Goal: Register for event/course

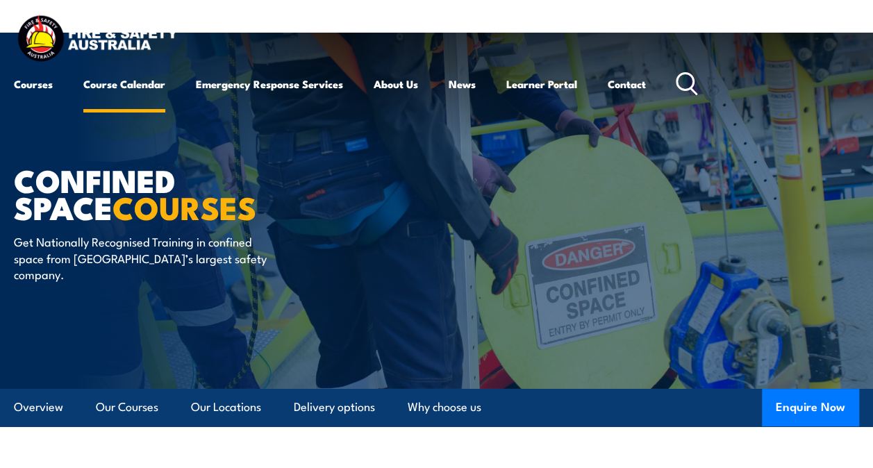
click at [144, 82] on link "Course Calendar" at bounding box center [124, 83] width 82 height 33
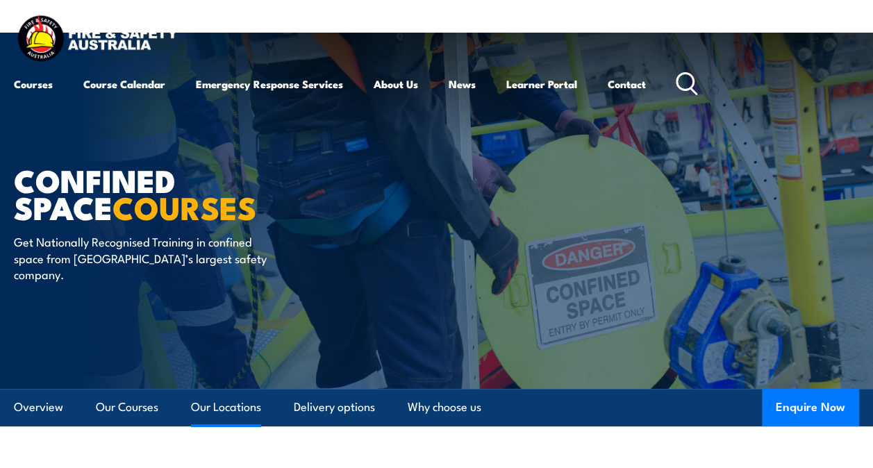
click at [242, 400] on link "Our Locations" at bounding box center [226, 407] width 70 height 37
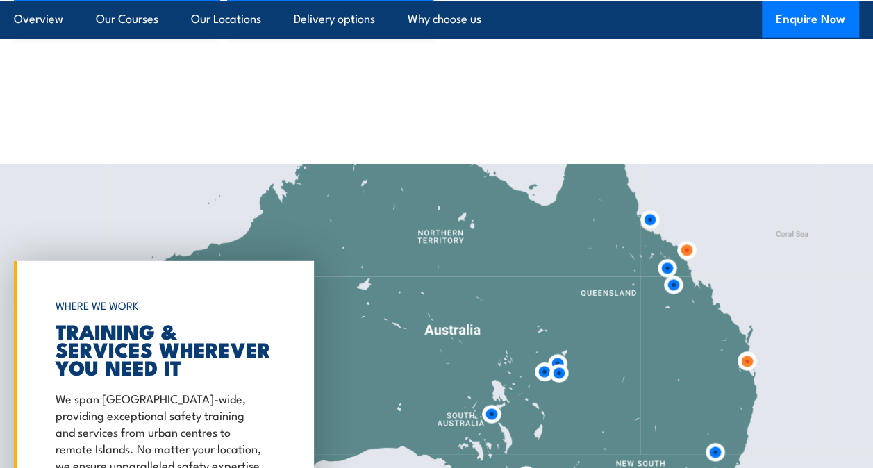
scroll to position [1926, 0]
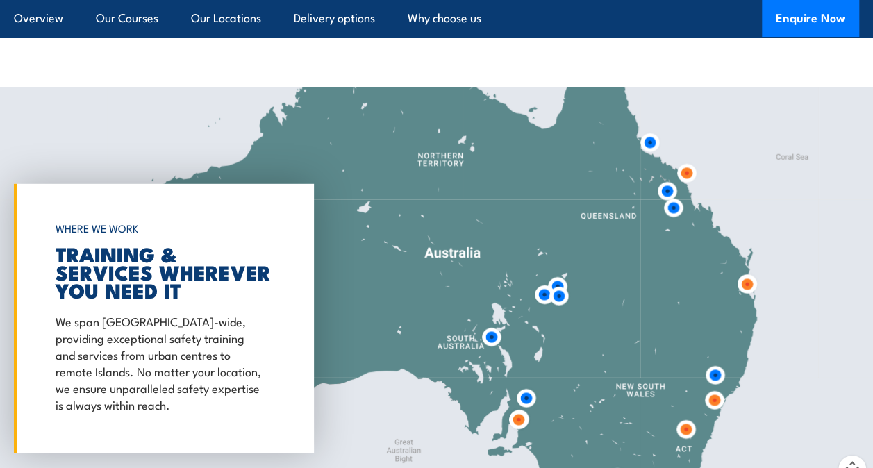
click at [746, 282] on img at bounding box center [746, 284] width 37 height 37
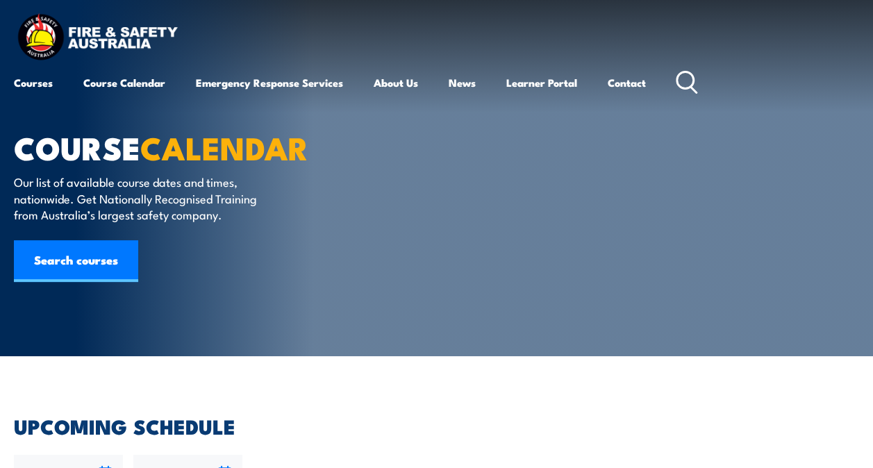
click at [698, 82] on icon at bounding box center [686, 82] width 22 height 23
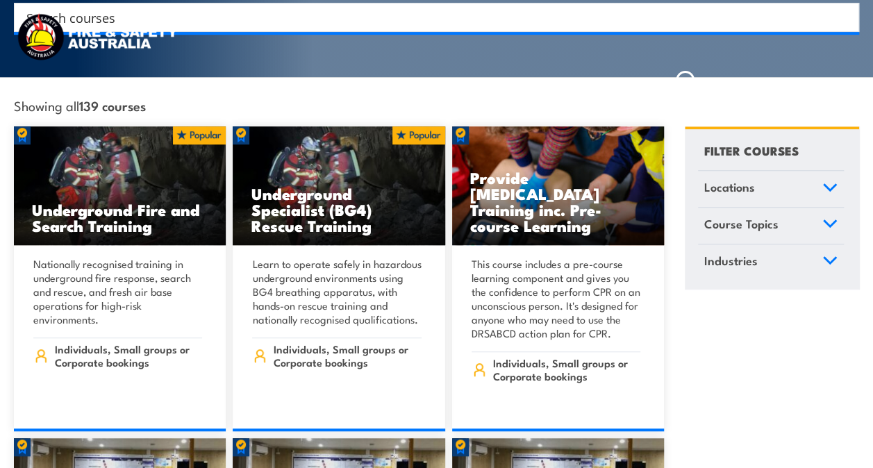
scroll to position [409, 0]
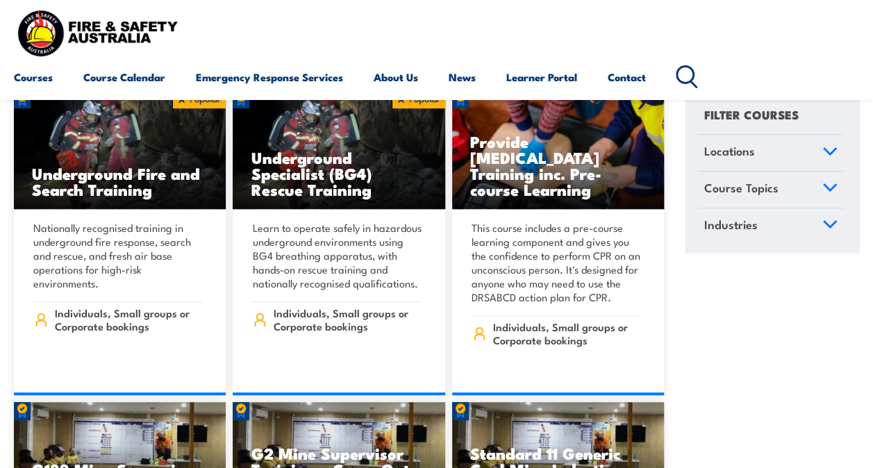
click at [698, 81] on icon at bounding box center [686, 76] width 22 height 23
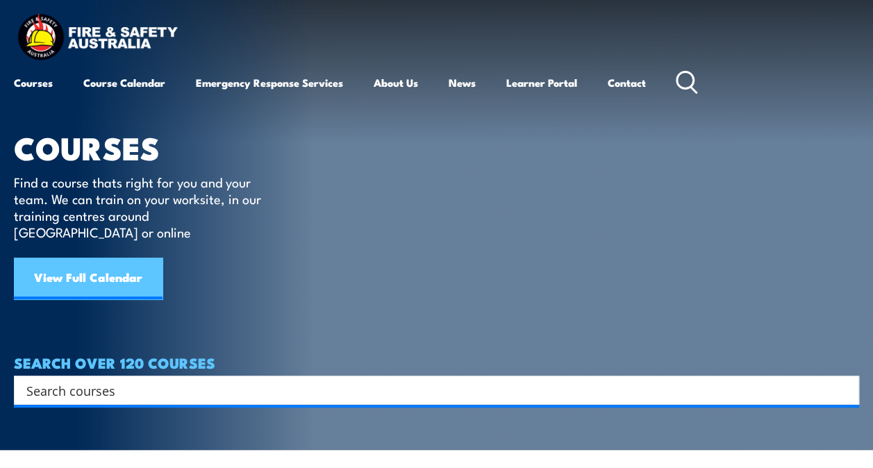
click at [106, 258] on link "View Full Calendar" at bounding box center [88, 279] width 149 height 42
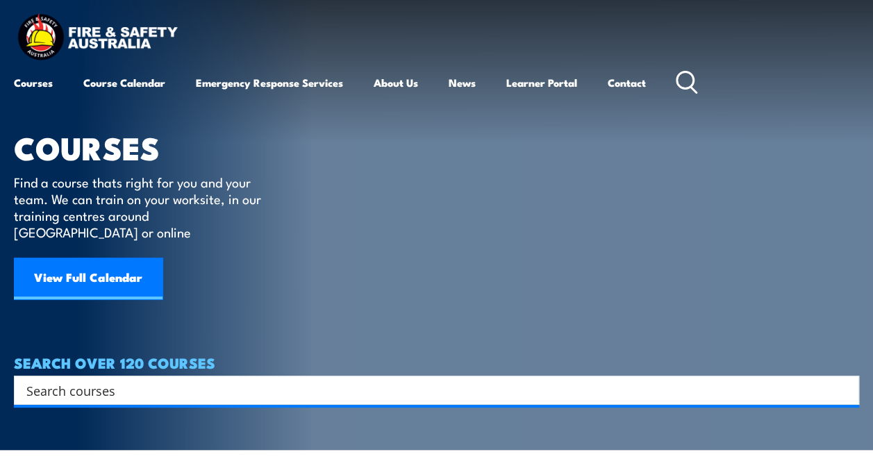
click at [101, 380] on input "Search input" at bounding box center [427, 390] width 802 height 21
type input "fire ex"
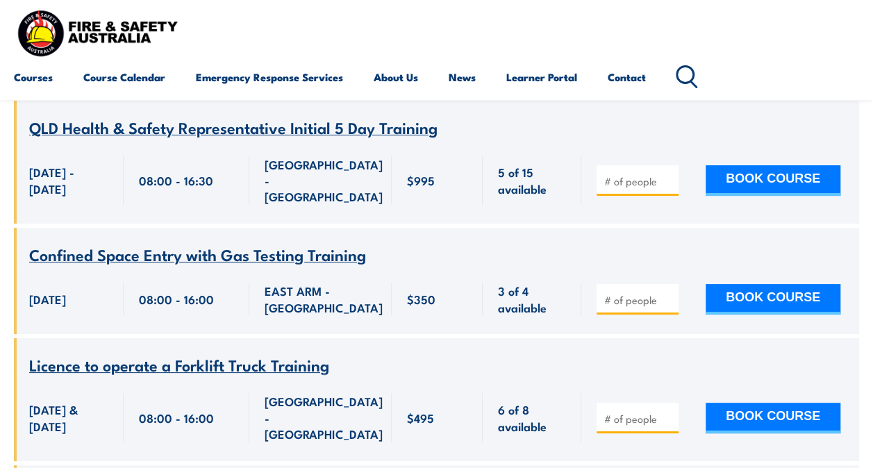
scroll to position [2700, 0]
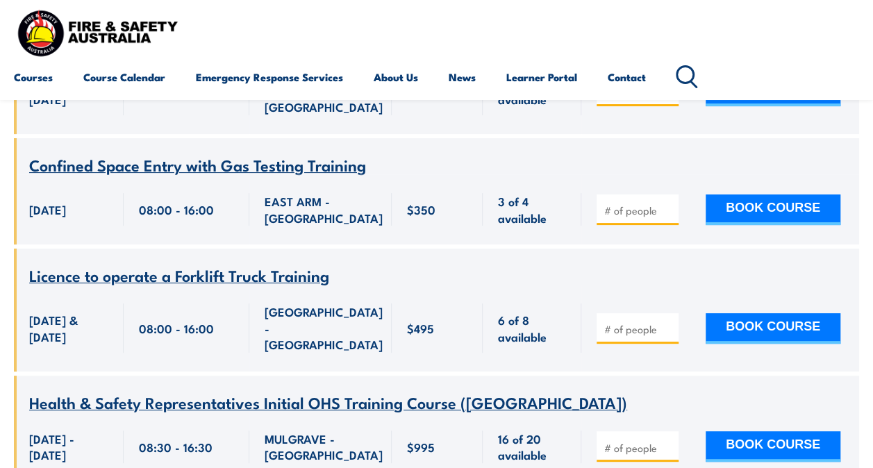
click at [605, 17] on div "Courses Course Calendar Emergency Response Services Services Overview Emergency…" at bounding box center [436, 50] width 845 height 88
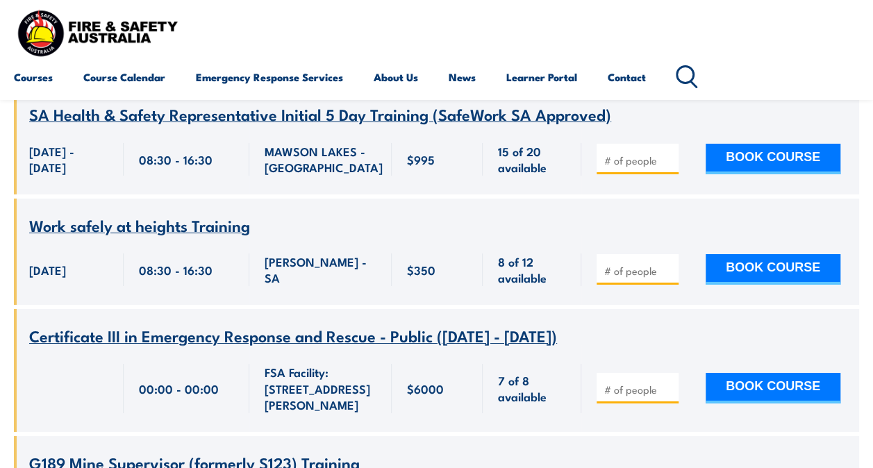
scroll to position [7559, 0]
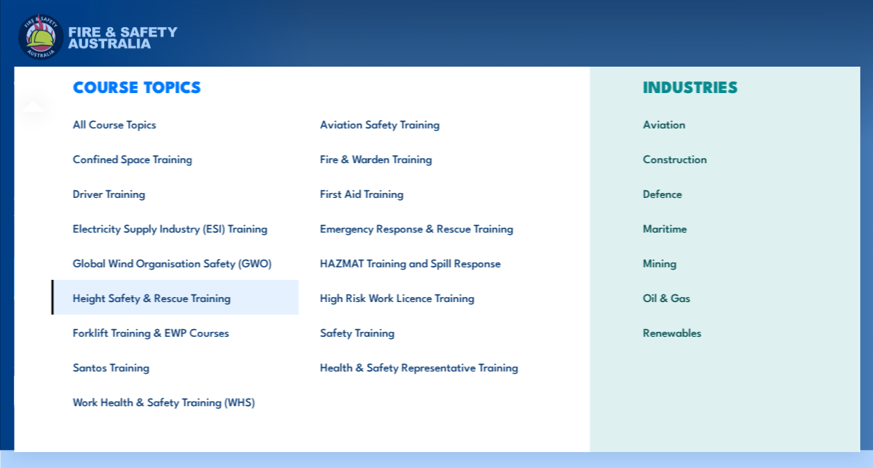
scroll to position [54, 0]
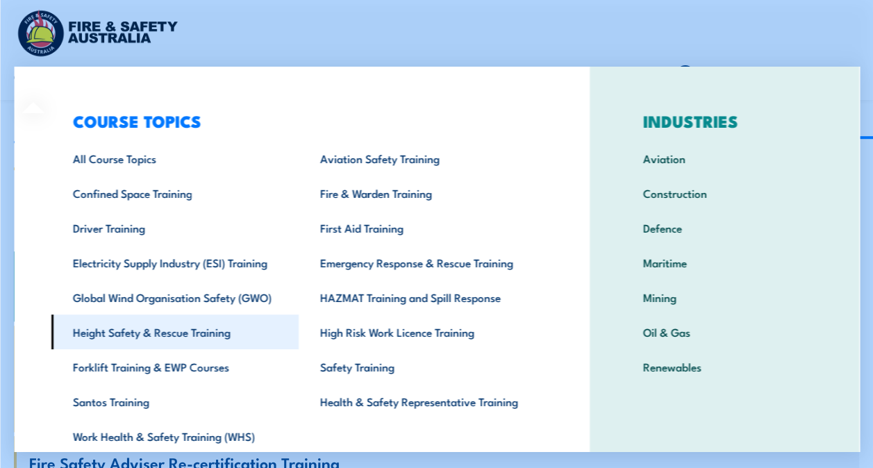
scroll to position [54, 0]
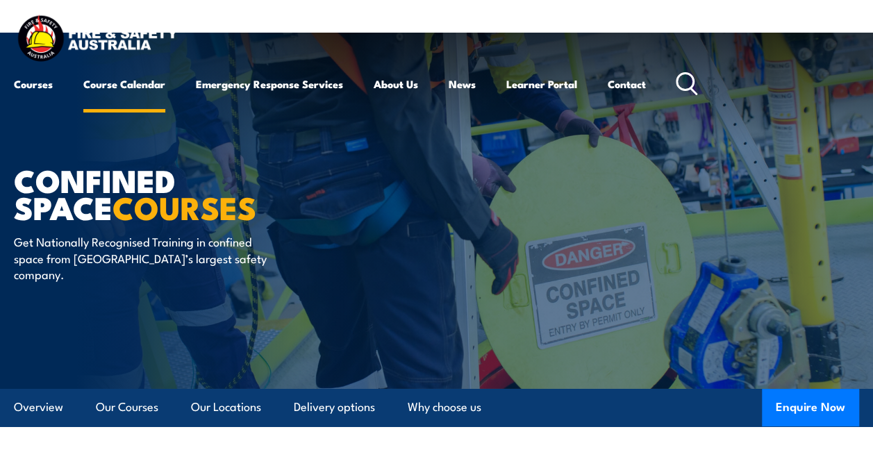
click at [145, 87] on link "Course Calendar" at bounding box center [124, 83] width 82 height 33
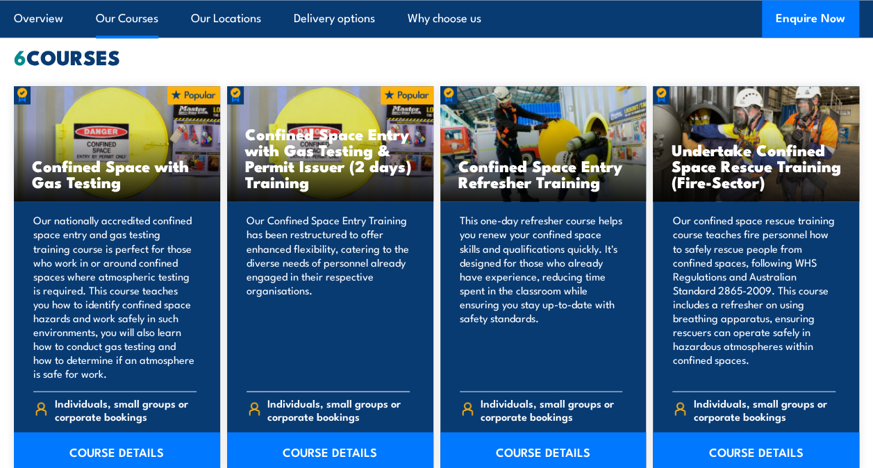
scroll to position [1111, 0]
